Goal: Task Accomplishment & Management: Complete application form

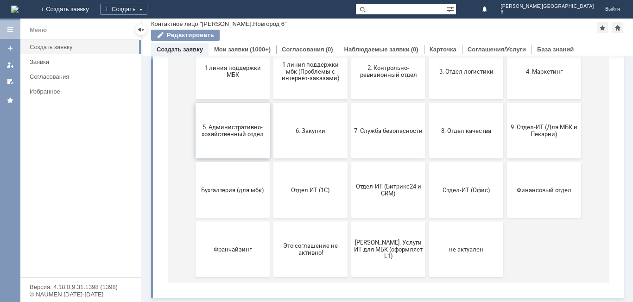
scroll to position [135, 0]
click at [238, 64] on span "1 линия поддержки МБК" at bounding box center [232, 71] width 69 height 14
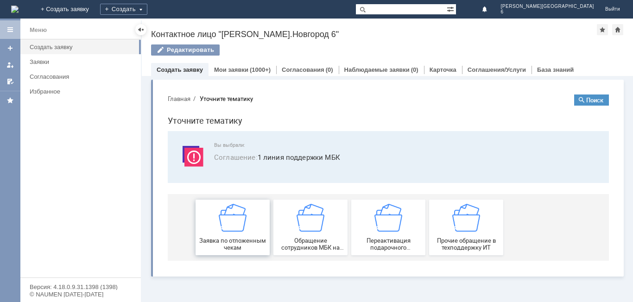
click at [235, 233] on div "Заявка по отложенным чекам" at bounding box center [232, 227] width 69 height 47
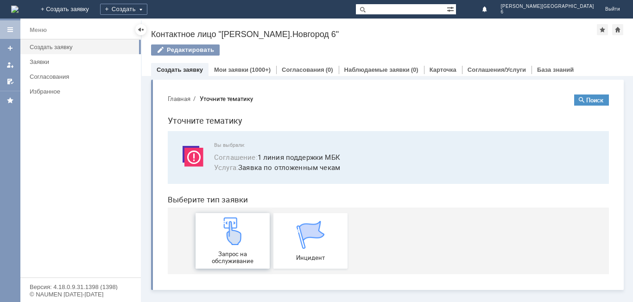
click at [243, 251] on span "Запрос на обслуживание" at bounding box center [232, 258] width 69 height 14
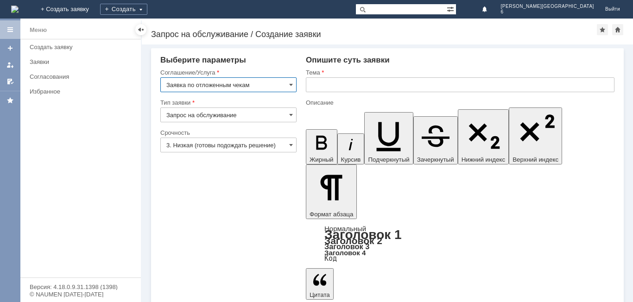
click at [360, 80] on input "text" at bounding box center [460, 84] width 309 height 15
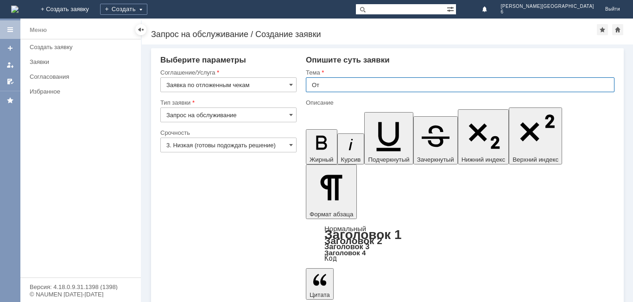
type input "О"
type input "Удались отложенные чеки 12.10"
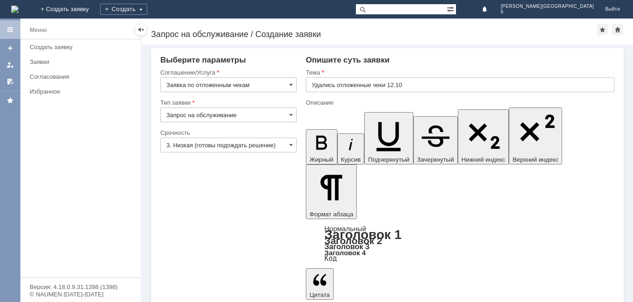
drag, startPoint x: 372, startPoint y: 2287, endPoint x: 373, endPoint y: 2281, distance: 5.6
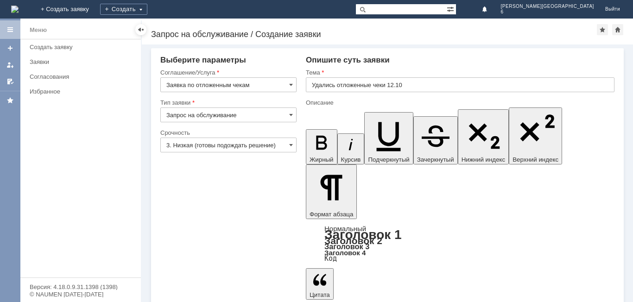
scroll to position [1018, 3]
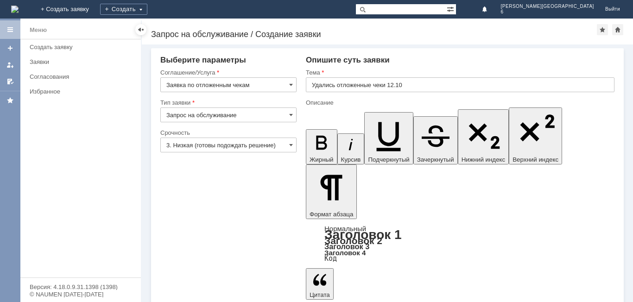
click at [198, 149] on input "3. Низкая (готовы подождать решение)" at bounding box center [228, 145] width 136 height 15
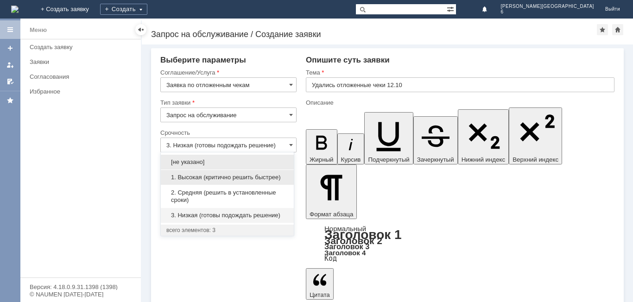
click at [205, 174] on span "1. Высокая (критично решить быстрее)" at bounding box center [227, 177] width 122 height 7
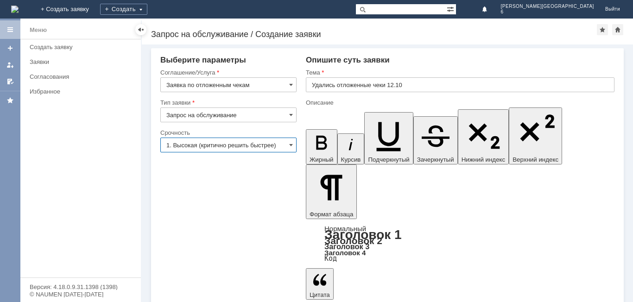
type input "1. Высокая (критично решить быстрее)"
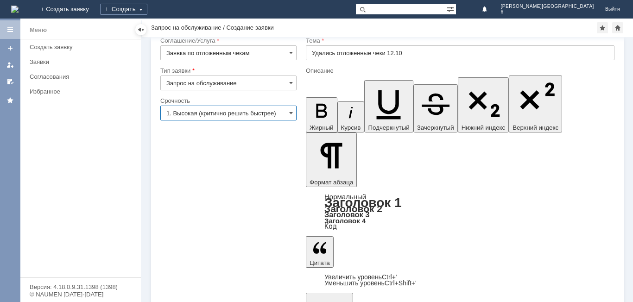
scroll to position [24, 0]
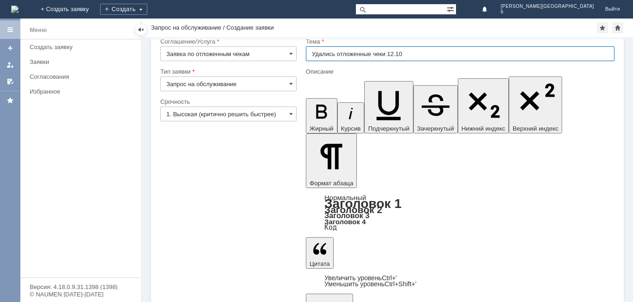
click at [411, 51] on input "Удались отложенные чеки 12.10" at bounding box center [460, 53] width 309 height 15
click at [413, 54] on input "Удались отложенные чеки 12.10" at bounding box center [460, 53] width 309 height 15
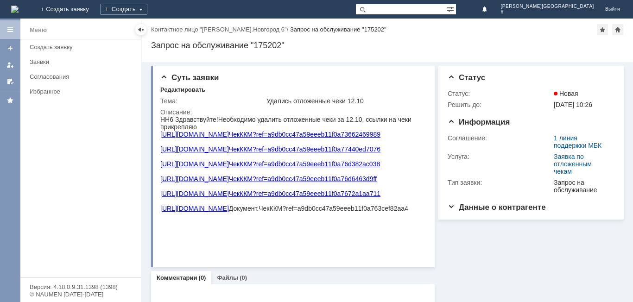
click at [630, 44] on div "Назад | Контактное лицо "[PERSON_NAME].Новгород 6" / Запрос на обслуживание "17…" at bounding box center [387, 41] width 491 height 44
